Goal: Task Accomplishment & Management: Complete application form

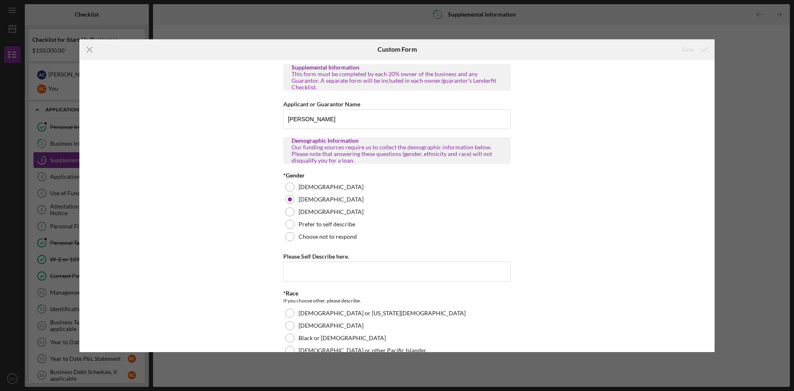
scroll to position [1195, 0]
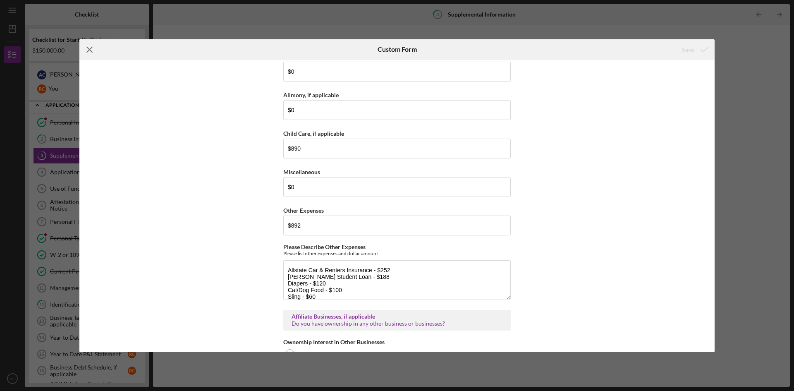
click at [88, 49] on line at bounding box center [89, 49] width 5 height 5
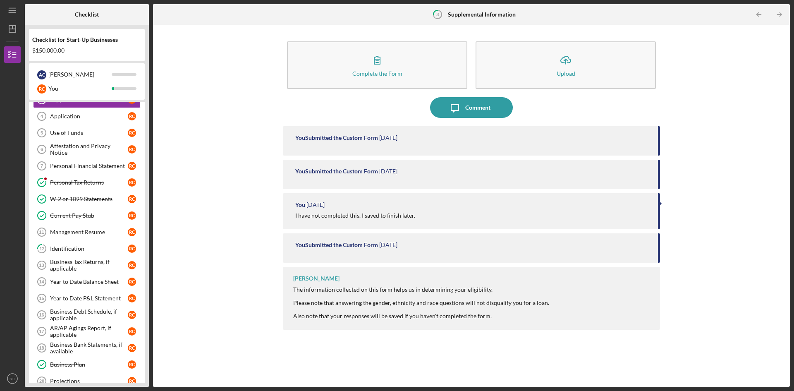
scroll to position [46, 0]
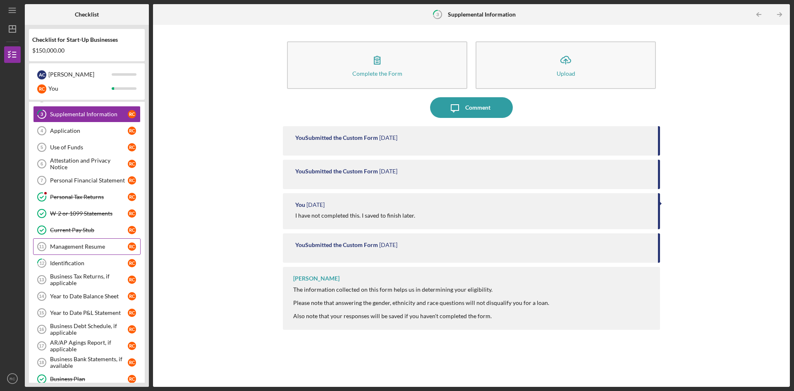
click at [88, 252] on link "Management Resume 11 Management Resume R C" at bounding box center [86, 246] width 107 height 17
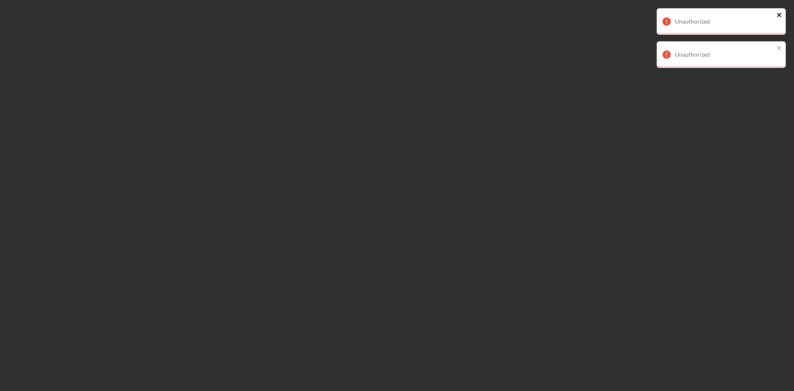
click at [777, 14] on icon "close" at bounding box center [779, 15] width 4 height 4
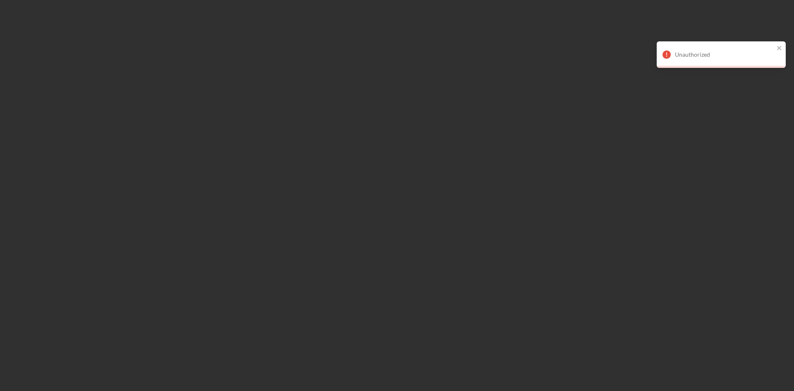
click at [781, 47] on div "Unauthorized Unauthorized" at bounding box center [397, 195] width 794 height 391
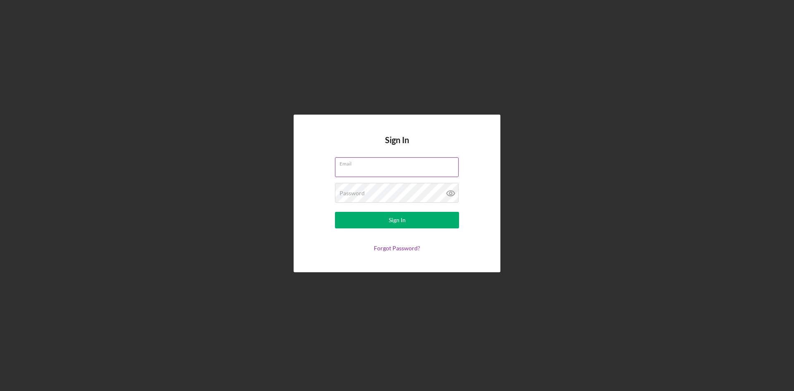
click at [389, 167] on input "Email" at bounding box center [397, 167] width 124 height 20
click at [361, 166] on div "Email" at bounding box center [397, 167] width 124 height 21
type input "[EMAIL_ADDRESS][DOMAIN_NAME]"
click at [335, 212] on button "Sign In" at bounding box center [397, 220] width 124 height 17
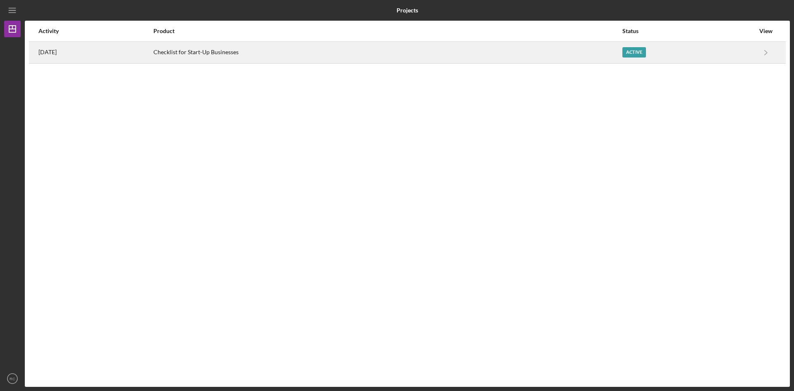
click at [640, 55] on div "Active" at bounding box center [634, 52] width 24 height 10
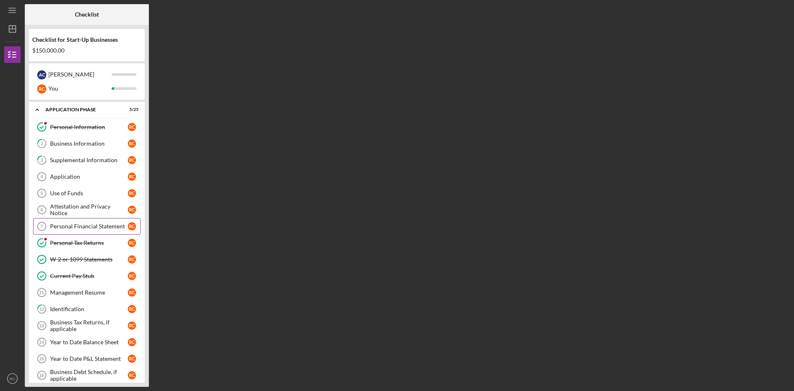
scroll to position [41, 0]
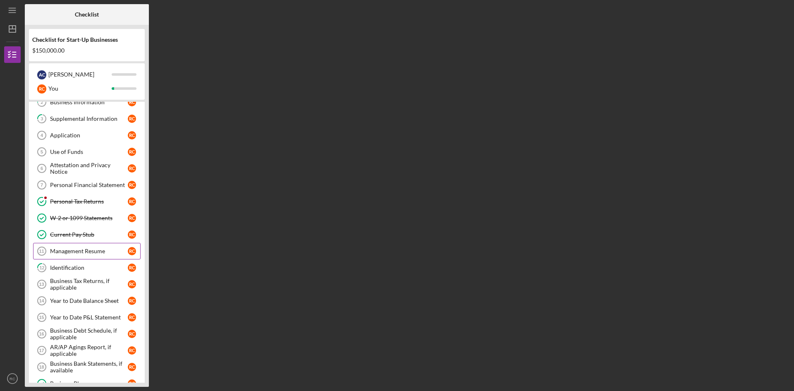
click at [85, 249] on div "Management Resume" at bounding box center [89, 251] width 78 height 7
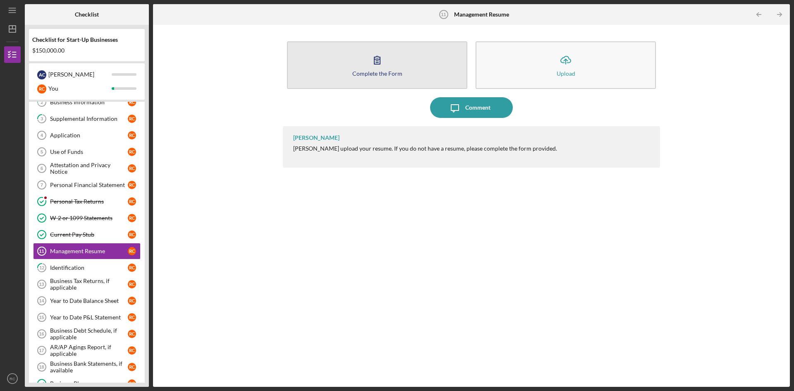
click at [390, 78] on button "Complete the Form Form" at bounding box center [377, 65] width 180 height 48
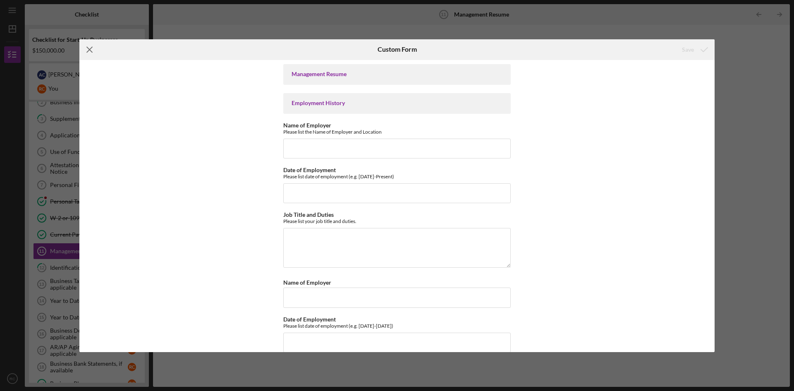
click at [95, 47] on icon "Icon/Menu Close" at bounding box center [89, 49] width 21 height 21
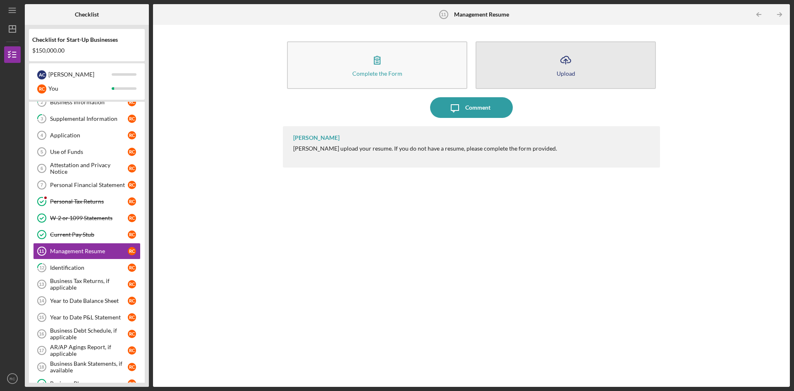
click at [545, 74] on button "Icon/Upload Upload" at bounding box center [565, 65] width 180 height 48
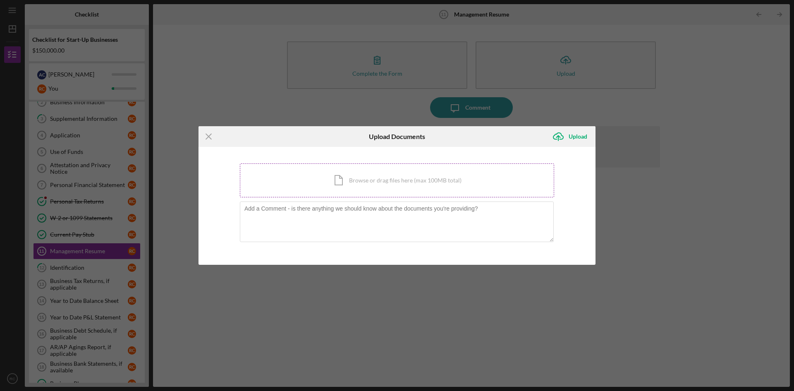
click at [401, 182] on div "Icon/Document Browse or drag files here (max 100MB total) Tap to choose files o…" at bounding box center [397, 180] width 314 height 34
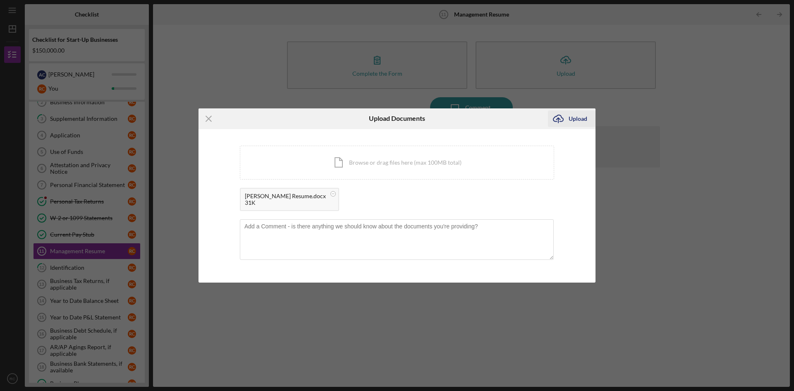
click at [579, 117] on div "Upload" at bounding box center [577, 118] width 19 height 17
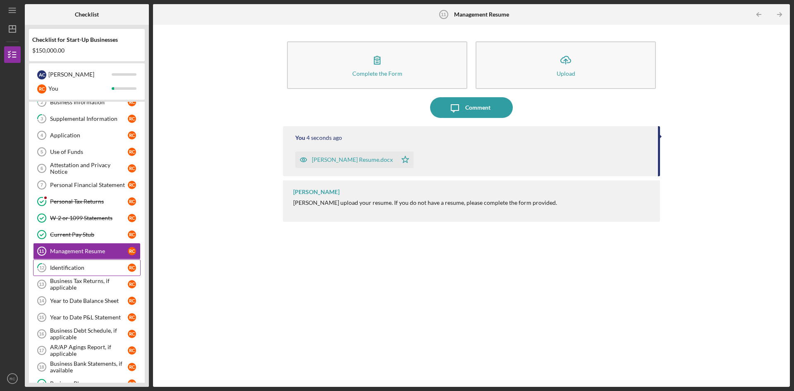
click at [91, 267] on div "Identification" at bounding box center [89, 267] width 78 height 7
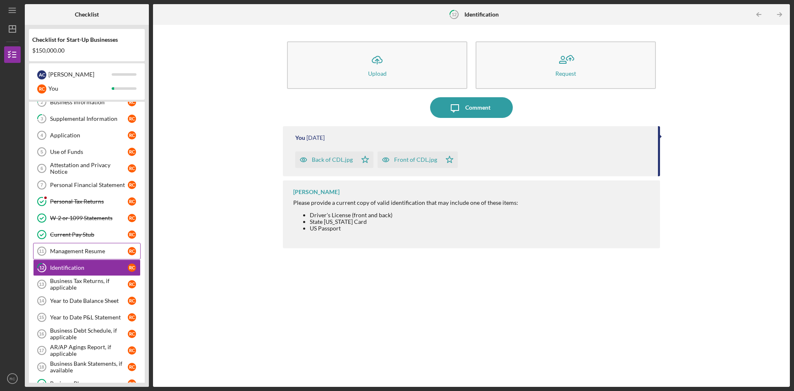
click at [87, 249] on div "Management Resume" at bounding box center [89, 251] width 78 height 7
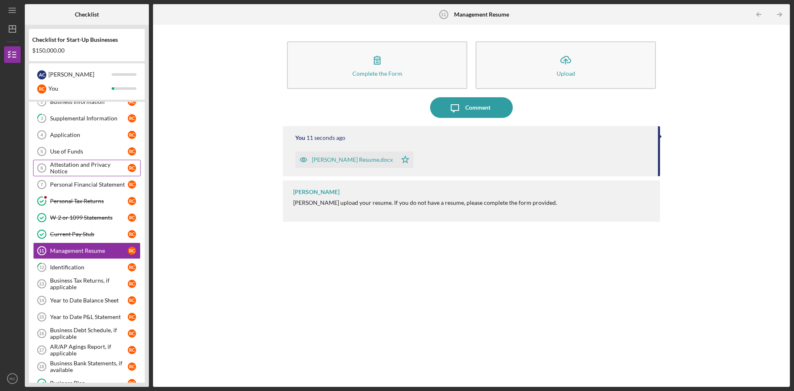
scroll to position [124, 0]
